Goal: Task Accomplishment & Management: Use online tool/utility

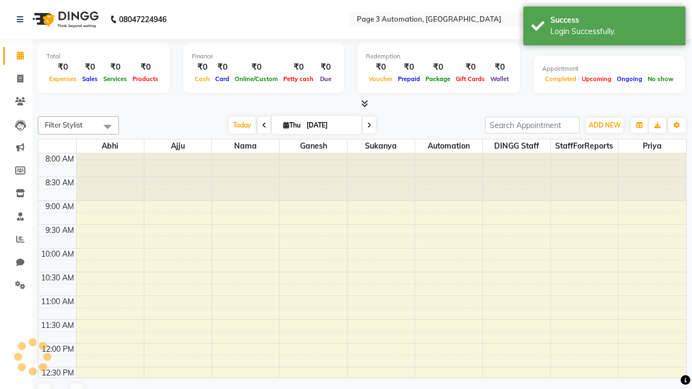
select select "en"
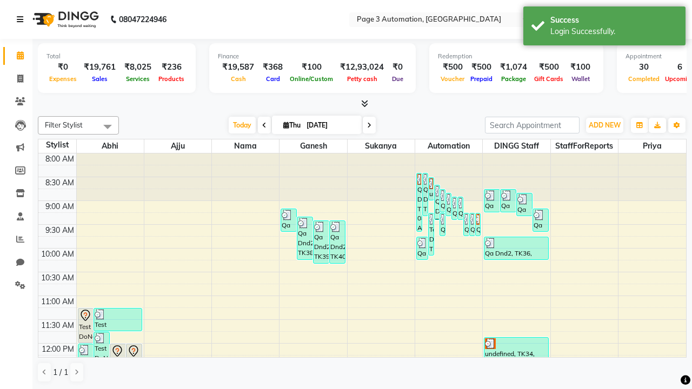
click at [22, 19] on icon at bounding box center [20, 20] width 6 height 8
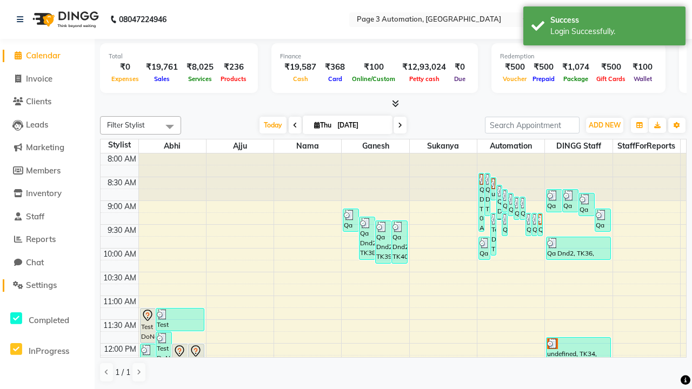
click at [47, 285] on span "Settings" at bounding box center [41, 285] width 31 height 10
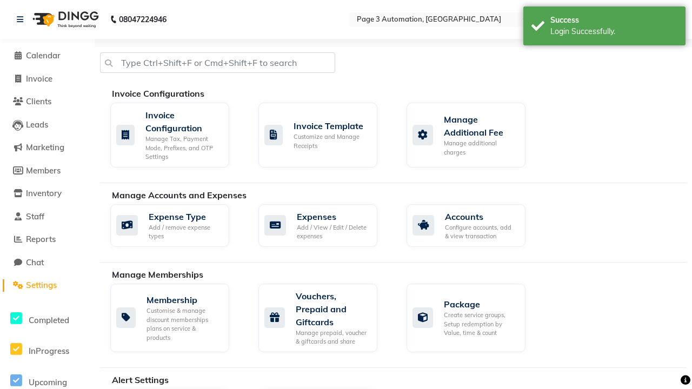
select select "2: 15"
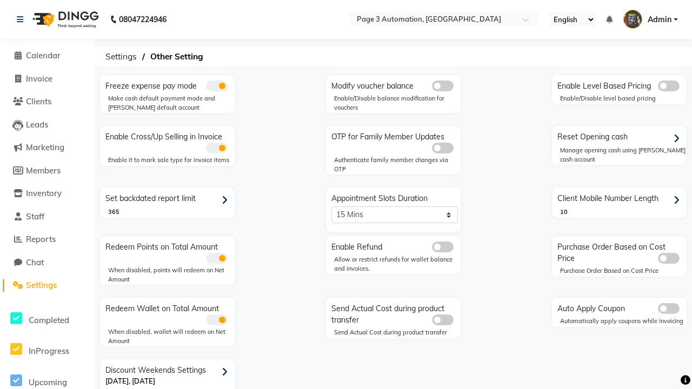
scroll to position [23, 0]
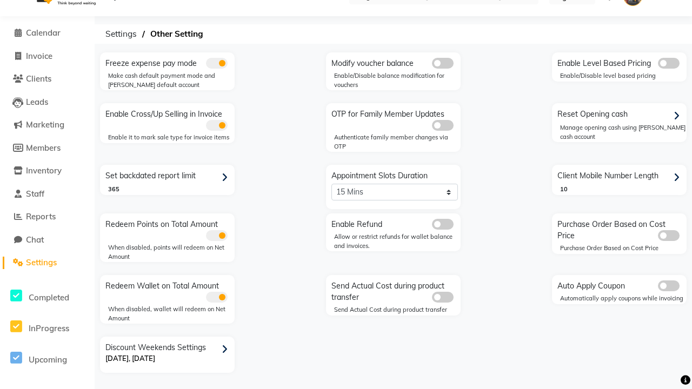
click at [442, 224] on span at bounding box center [443, 224] width 22 height 11
click at [432, 226] on input "checkbox" at bounding box center [432, 226] width 0 height 0
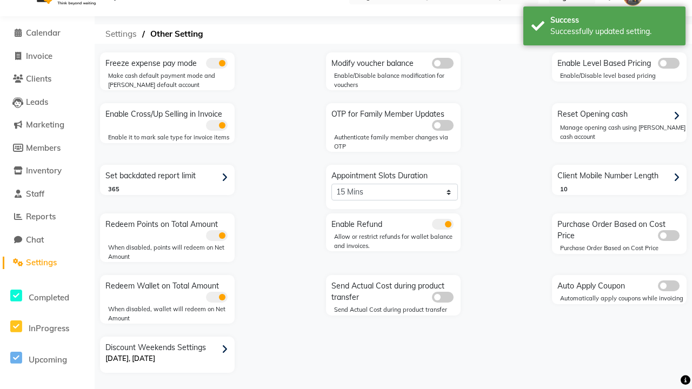
click at [121, 34] on span "Settings" at bounding box center [121, 33] width 42 height 19
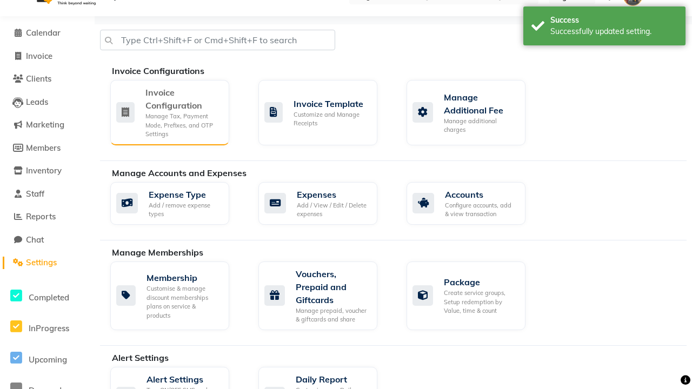
click at [169, 112] on div "Manage Tax, Payment Mode, Prefixes, and OTP Settings" at bounding box center [182, 125] width 75 height 27
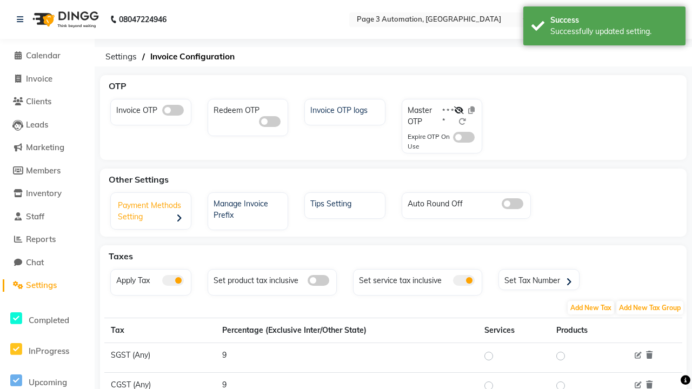
click at [152, 212] on div "Payment Methods Setting" at bounding box center [152, 213] width 77 height 34
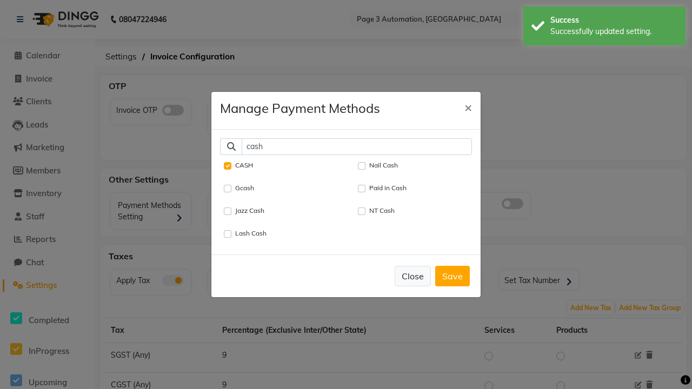
type input "cash"
click at [412, 276] on button "Close" at bounding box center [413, 276] width 36 height 21
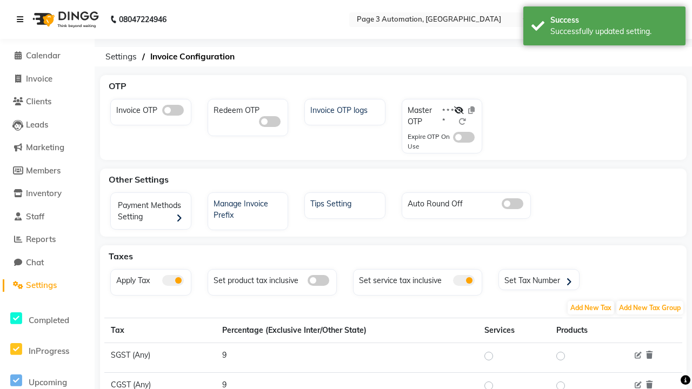
click at [22, 19] on icon at bounding box center [20, 20] width 6 height 8
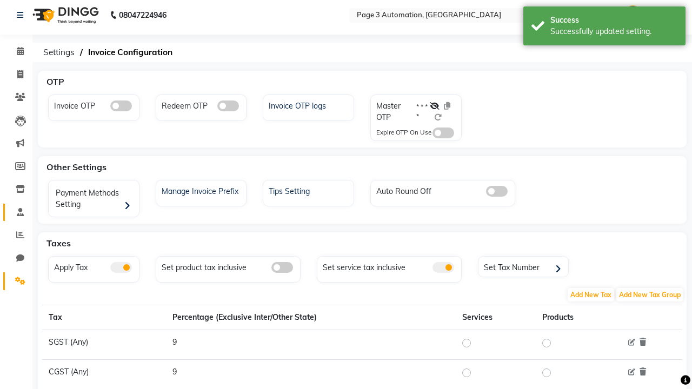
click at [16, 212] on span at bounding box center [20, 213] width 19 height 12
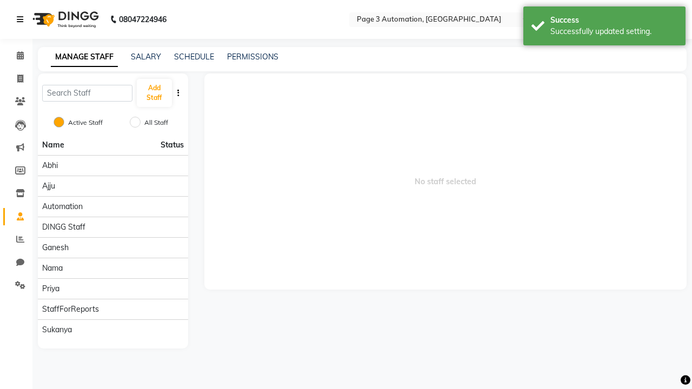
click at [22, 19] on icon at bounding box center [20, 20] width 6 height 8
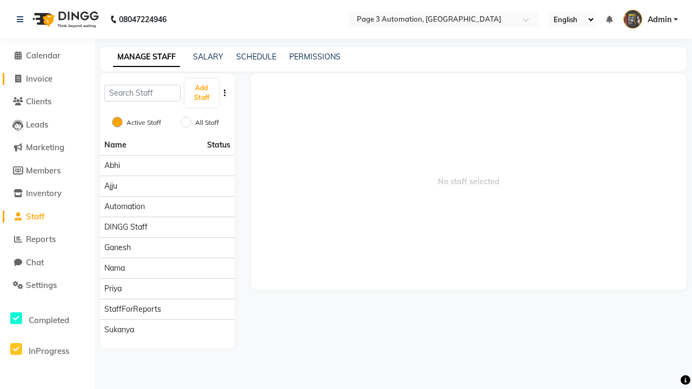
click at [47, 78] on span "Invoice" at bounding box center [39, 79] width 26 height 10
select select "service"
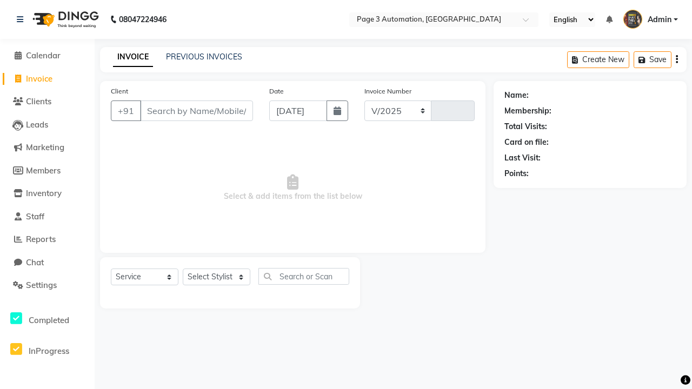
select select "2774"
type input "8856"
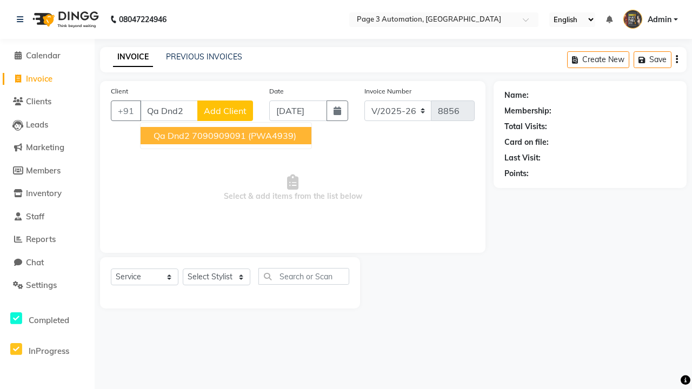
click at [227, 136] on ngb-highlight "7090909091" at bounding box center [219, 135] width 54 height 11
type input "7090909091"
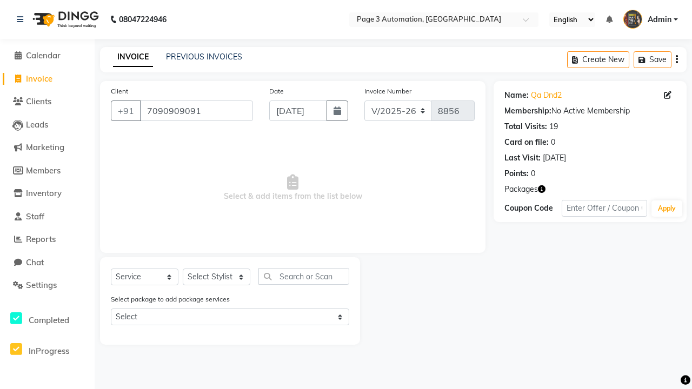
select select "77829"
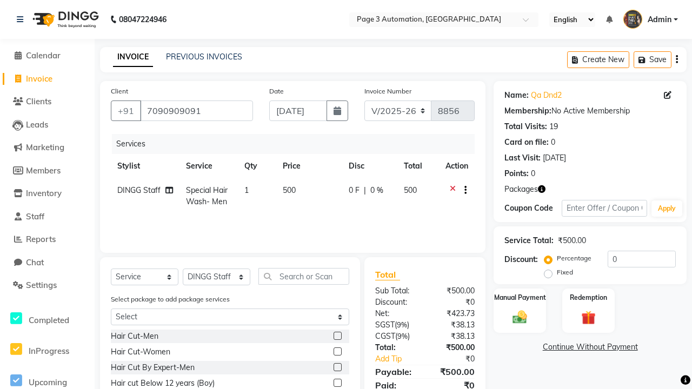
scroll to position [80, 0]
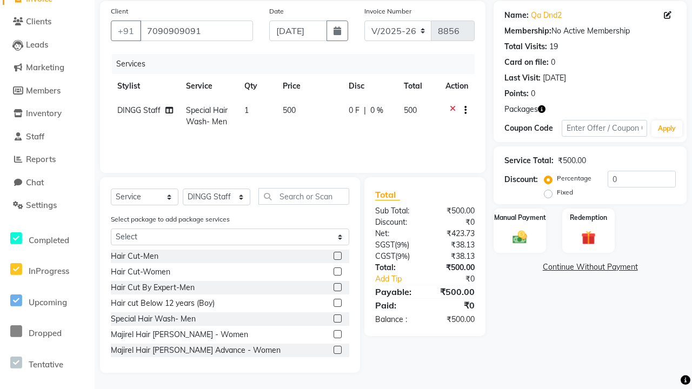
checkbox input "false"
click at [520, 217] on label "Manual Payment" at bounding box center [520, 217] width 54 height 10
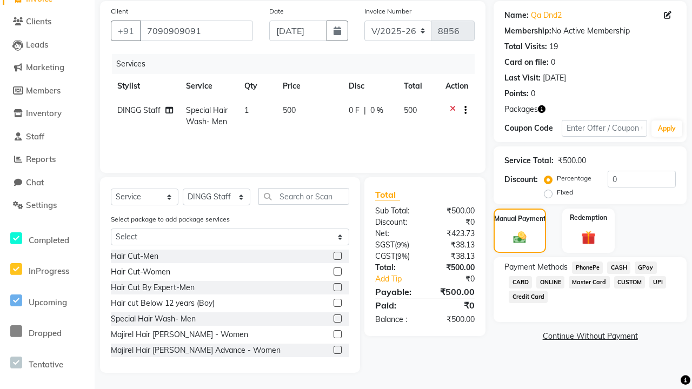
click at [618, 268] on span "CASH" at bounding box center [618, 268] width 23 height 12
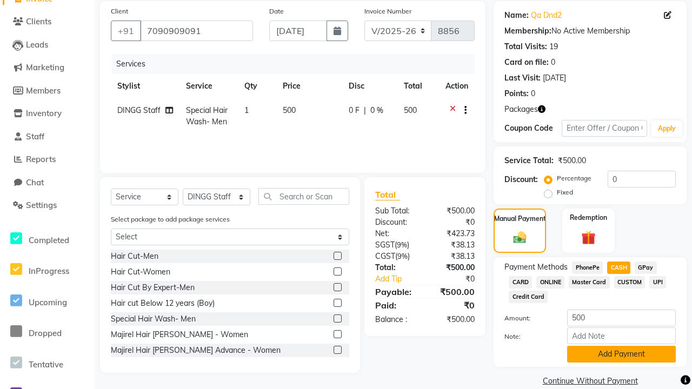
click at [621, 354] on button "Add Payment" at bounding box center [621, 354] width 109 height 17
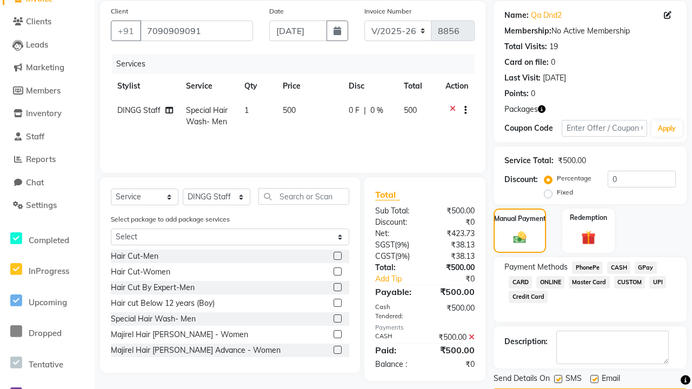
click at [558, 379] on label at bounding box center [558, 379] width 8 height 8
click at [558, 379] on input "checkbox" at bounding box center [557, 379] width 7 height 7
checkbox input "false"
click at [594, 379] on label at bounding box center [594, 379] width 8 height 8
click at [594, 379] on input "checkbox" at bounding box center [593, 379] width 7 height 7
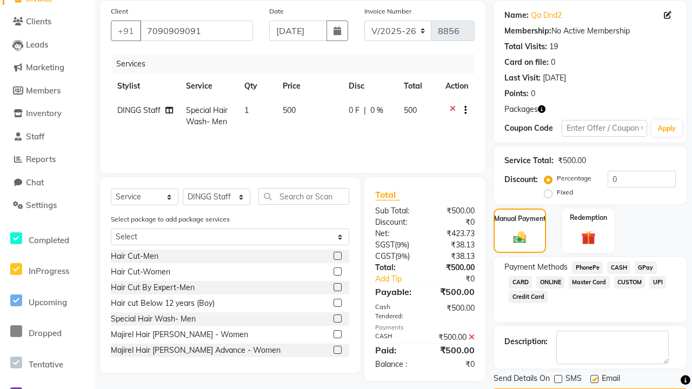
checkbox input "false"
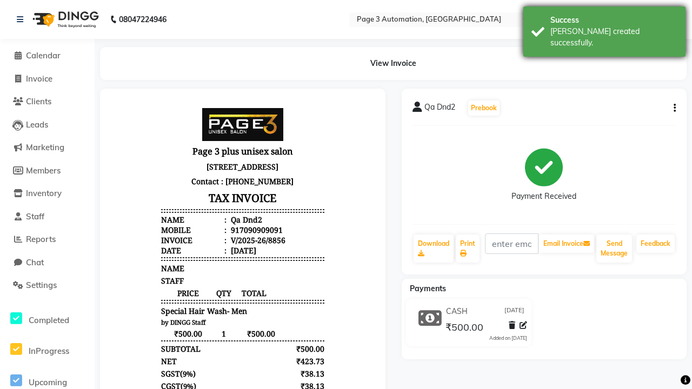
click at [604, 28] on div "[PERSON_NAME] created successfully." at bounding box center [613, 37] width 127 height 23
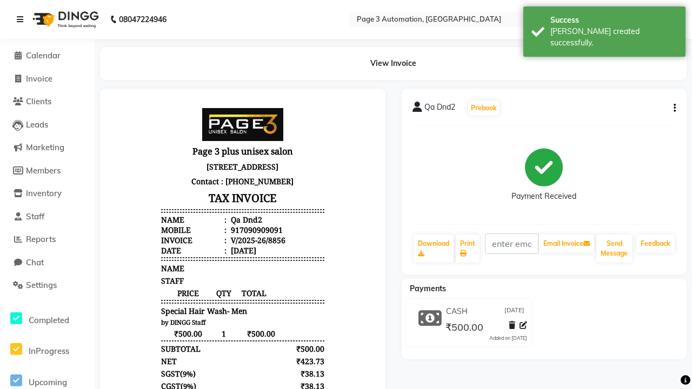
click at [22, 19] on icon at bounding box center [20, 20] width 6 height 8
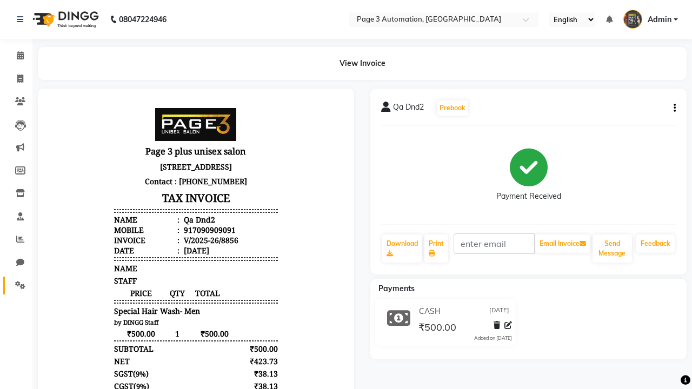
click at [16, 285] on icon at bounding box center [20, 285] width 10 height 8
